Goal: Task Accomplishment & Management: Use online tool/utility

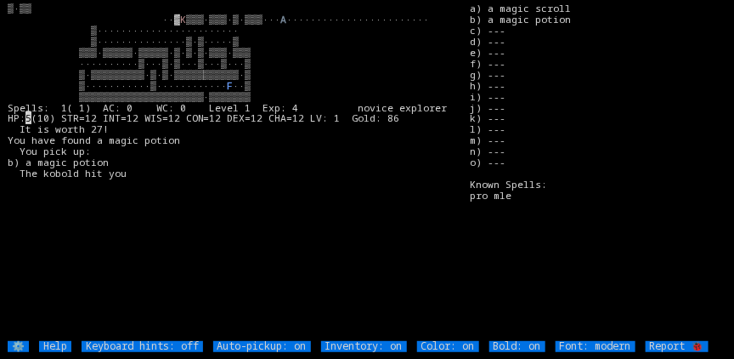
click at [289, 347] on off "Auto-pickup: on" at bounding box center [262, 346] width 98 height 11
type off "Auto-pickup: off"
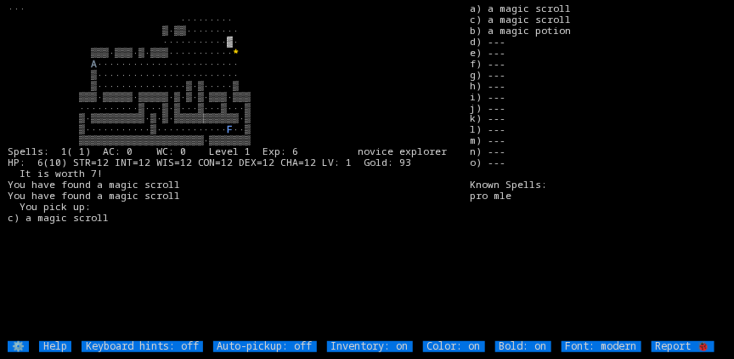
click at [291, 348] on off "Auto-pickup: off" at bounding box center [265, 346] width 104 height 11
type off "Auto-pickup: on"
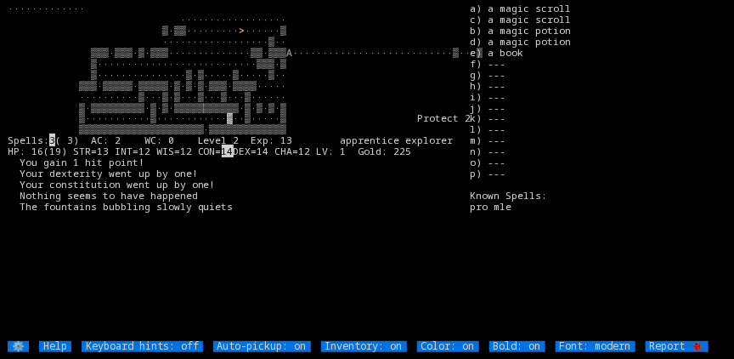
click at [291, 348] on off "Auto-pickup: on" at bounding box center [262, 346] width 98 height 11
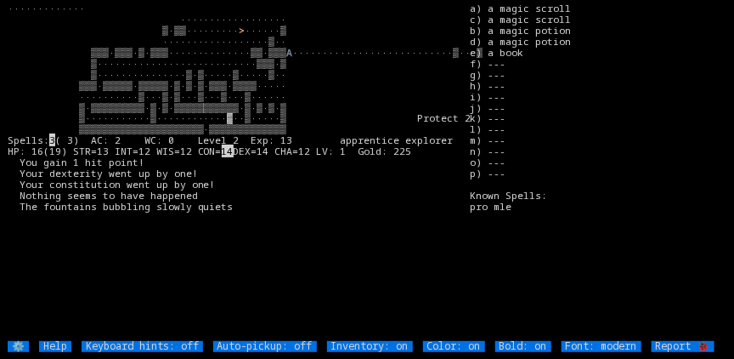
click at [291, 348] on off "Auto-pickup: off" at bounding box center [265, 346] width 104 height 11
type off "Auto-pickup: on"
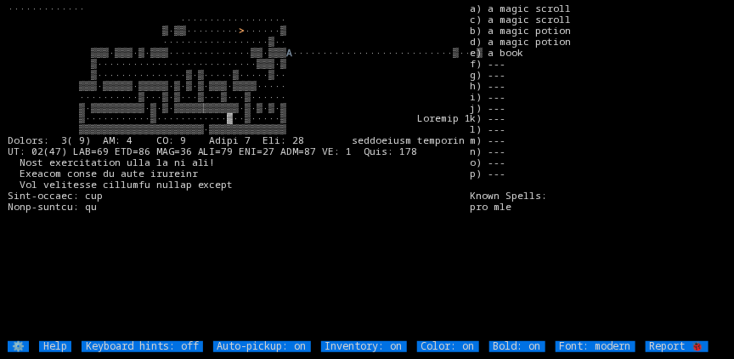
drag, startPoint x: 283, startPoint y: 352, endPoint x: 199, endPoint y: 311, distance: 93.5
click at [199, 311] on larn "············· ·················· ▒·▒▒········· > ······▒ ··················▒·· …" at bounding box center [239, 171] width 462 height 337
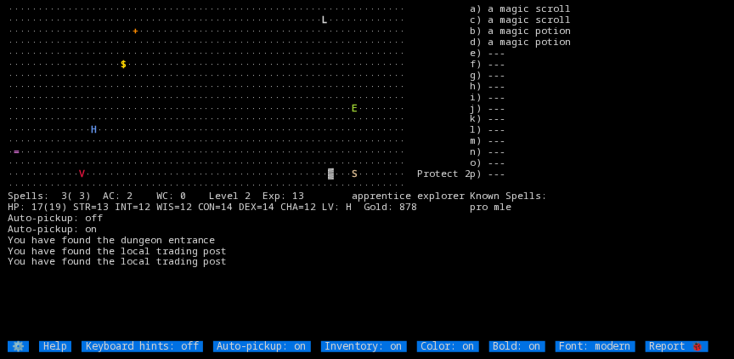
click at [199, 311] on larn "··································································· ···········…" at bounding box center [239, 171] width 462 height 337
drag, startPoint x: 199, startPoint y: 311, endPoint x: 124, endPoint y: 288, distance: 78.2
click at [124, 288] on larn "··································································· ···········…" at bounding box center [239, 171] width 462 height 337
